Goal: Information Seeking & Learning: Understand process/instructions

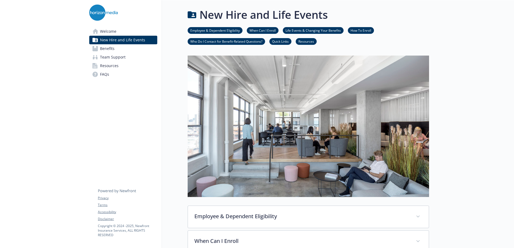
click at [129, 49] on link "Benefits" at bounding box center [123, 48] width 68 height 9
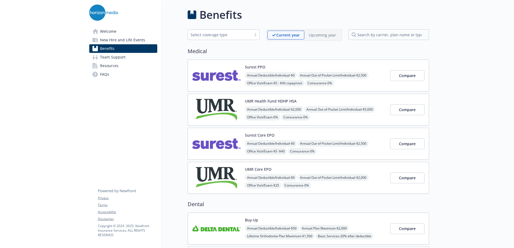
click at [292, 61] on div "Surest PPO Annual Deductible/Individual - $0 Annual Out-of-Pocket Limit/Individ…" at bounding box center [307, 76] width 241 height 32
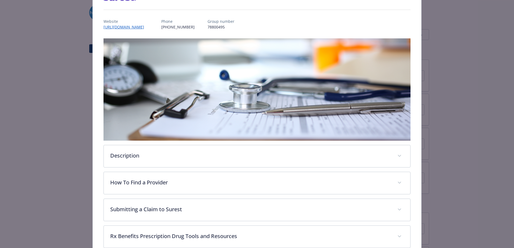
scroll to position [124, 0]
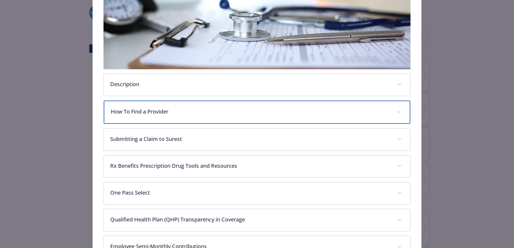
click at [158, 116] on div "How To Find a Provider" at bounding box center [257, 112] width 306 height 23
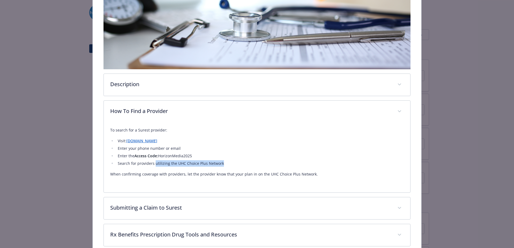
drag, startPoint x: 234, startPoint y: 163, endPoint x: 154, endPoint y: 160, distance: 79.8
click at [154, 160] on li "Search for providers utilizing the UHC Choice Plus Network" at bounding box center [259, 163] width 287 height 6
drag, startPoint x: 154, startPoint y: 160, endPoint x: 199, endPoint y: 154, distance: 45.3
click at [201, 155] on li "Enter the Access Code: HorizonMedia2025" at bounding box center [259, 156] width 287 height 6
drag, startPoint x: 194, startPoint y: 153, endPoint x: 159, endPoint y: 154, distance: 35.5
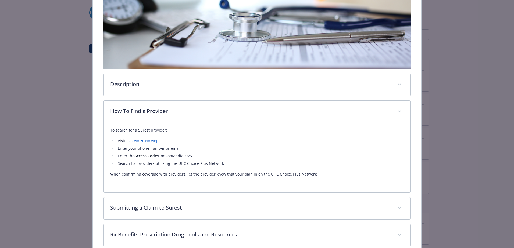
click at [159, 154] on li "Enter the Access Code: HorizonMedia2025" at bounding box center [259, 156] width 287 height 6
copy li "HorizonMedia2025"
